Goal: Find specific page/section: Find specific page/section

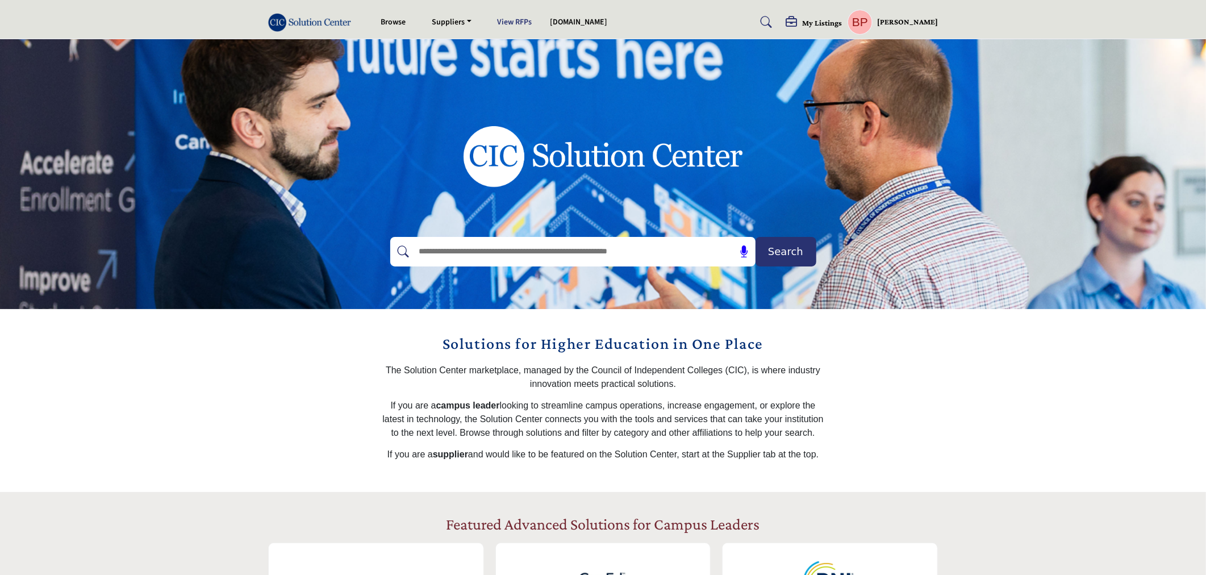
click at [519, 23] on link "View RFPs" at bounding box center [515, 21] width 35 height 11
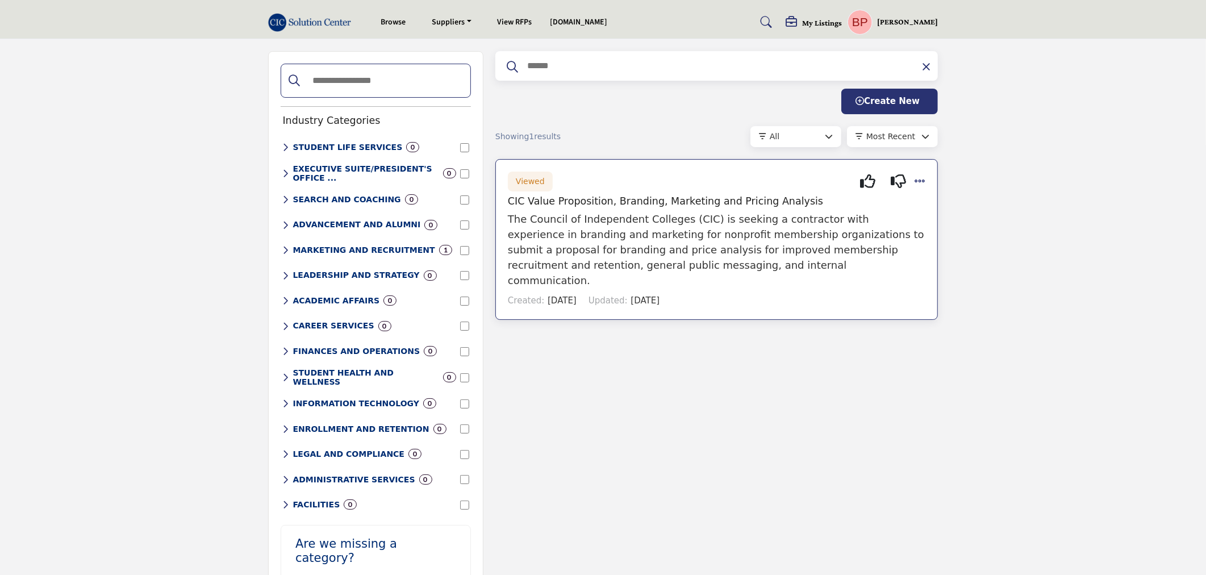
click at [922, 181] on icon at bounding box center [919, 180] width 11 height 14
click at [950, 246] on div "Insights" at bounding box center [964, 253] width 101 height 18
